Goal: Check status: Check status

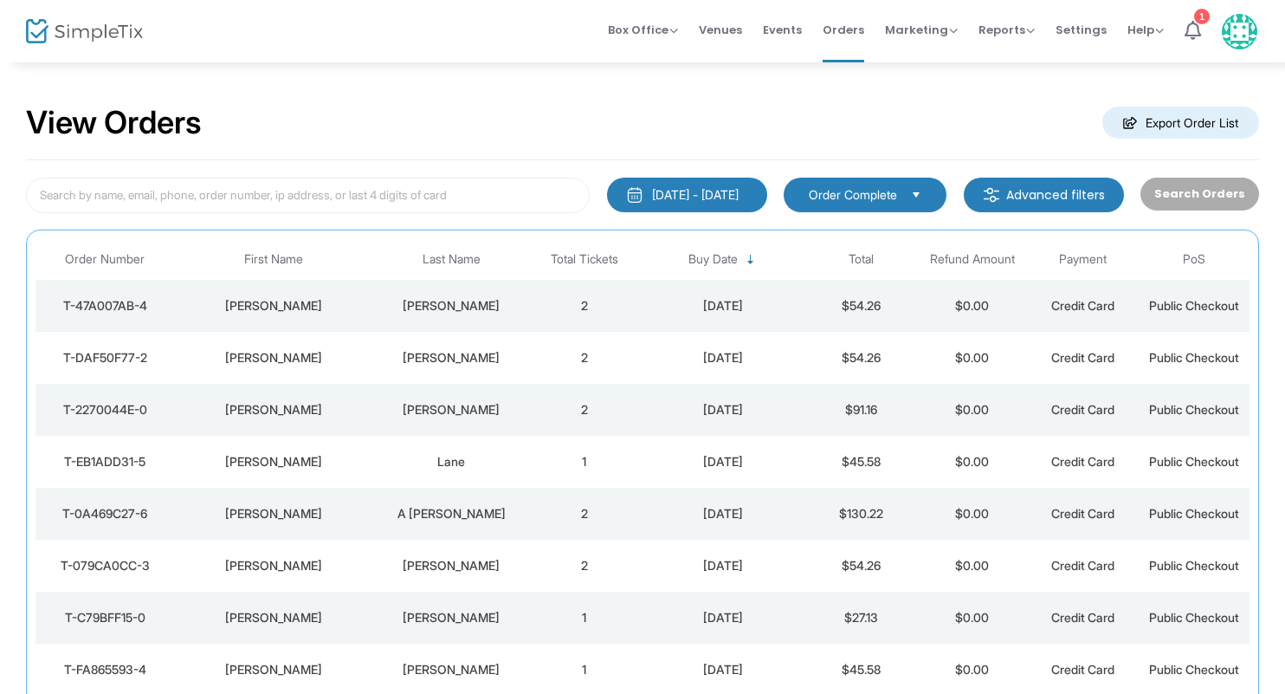
click at [462, 305] on div "[PERSON_NAME]" at bounding box center [451, 305] width 146 height 17
